Goal: Information Seeking & Learning: Check status

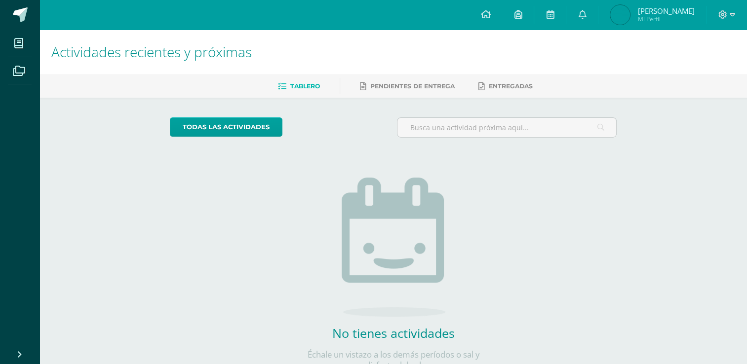
click at [630, 13] on img at bounding box center [620, 15] width 20 height 20
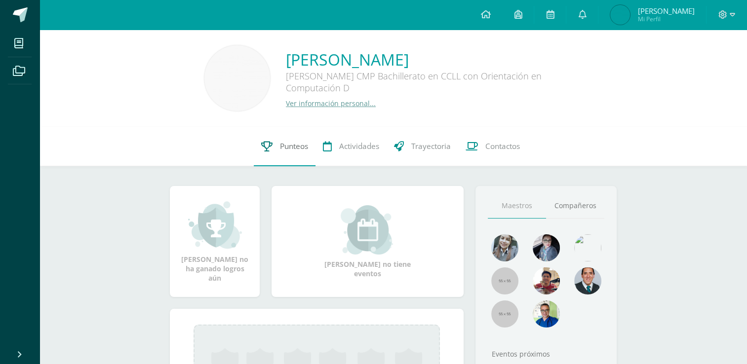
click at [291, 146] on span "Punteos" at bounding box center [294, 146] width 28 height 10
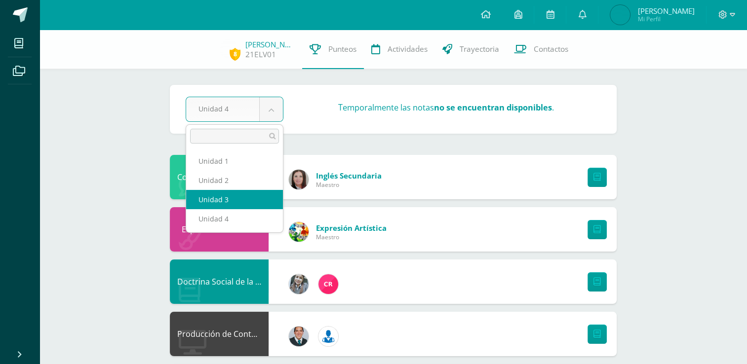
select select "Unidad 3"
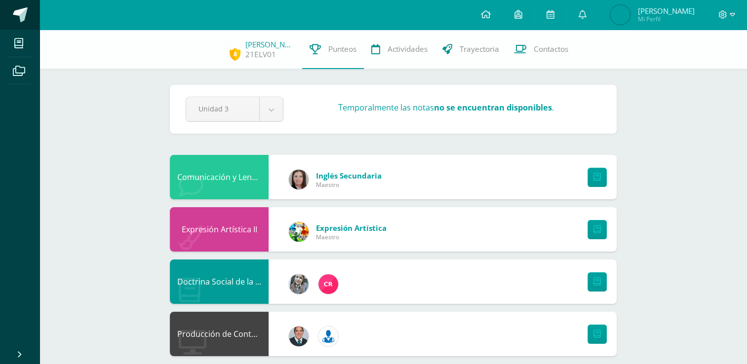
click at [5, 9] on link at bounding box center [19, 15] width 39 height 30
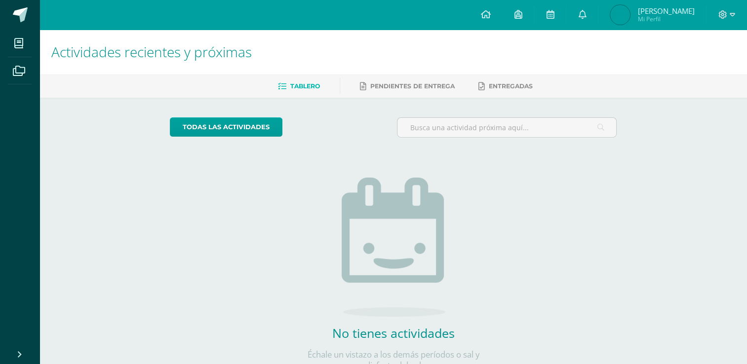
click at [622, 19] on img at bounding box center [620, 15] width 20 height 20
